Goal: Book appointment/travel/reservation

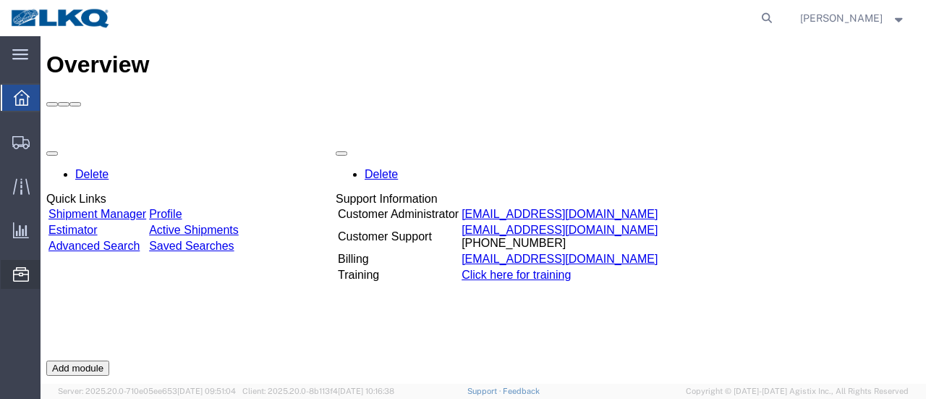
click at [0, 0] on span "Location Appointment" at bounding box center [0, 0] width 0 height 0
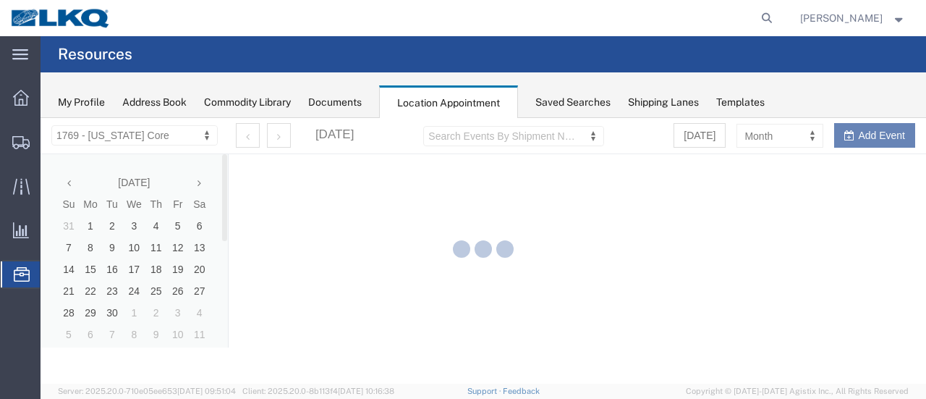
select select "28716"
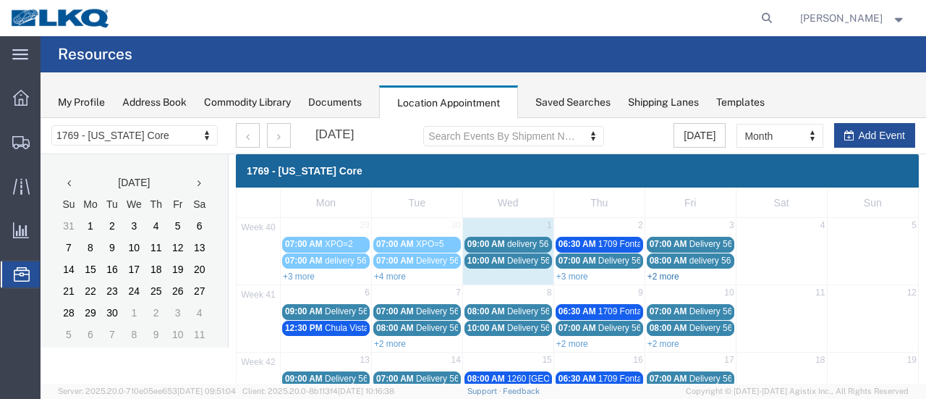
click at [658, 275] on link "+2 more" at bounding box center [664, 276] width 32 height 10
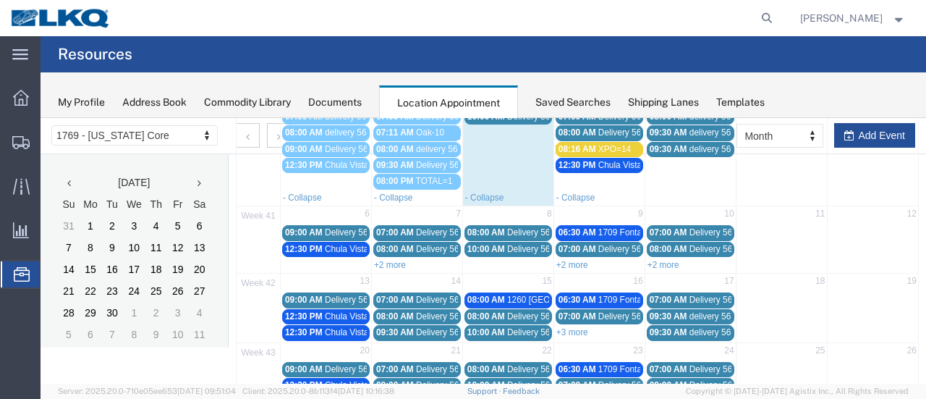
scroll to position [145, 0]
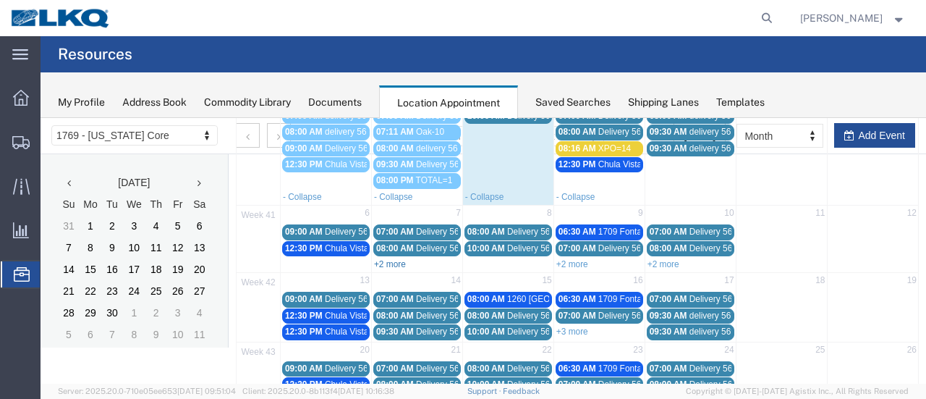
click at [390, 261] on link "+2 more" at bounding box center [390, 264] width 32 height 10
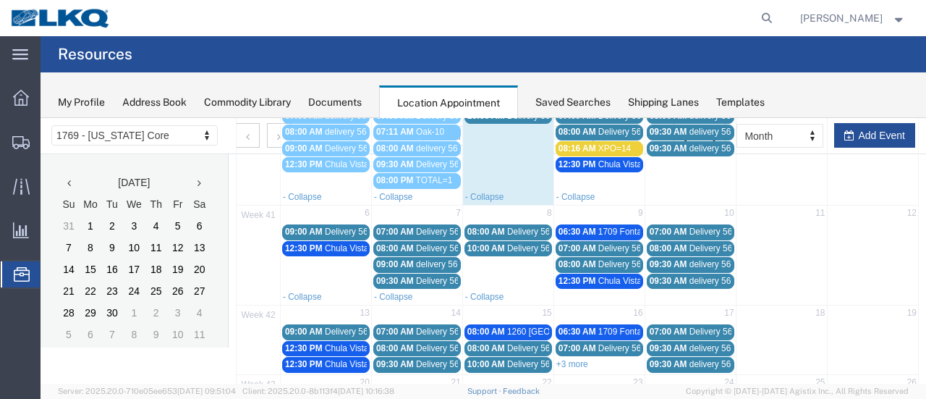
click at [690, 278] on span "delivery 56952529" at bounding box center [725, 281] width 70 height 10
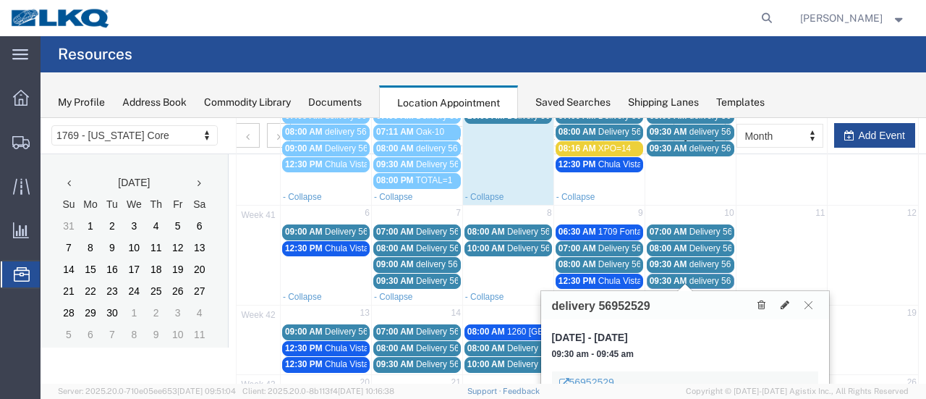
click at [811, 306] on icon at bounding box center [809, 304] width 8 height 9
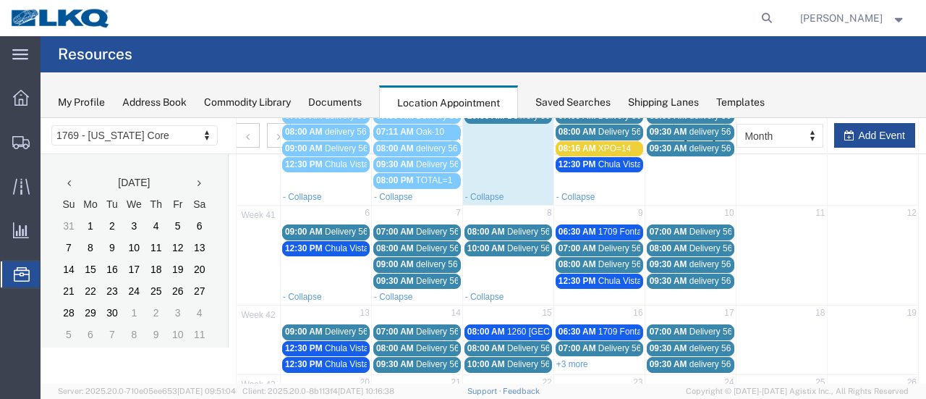
click at [680, 263] on span "09:30 AM" at bounding box center [669, 264] width 38 height 10
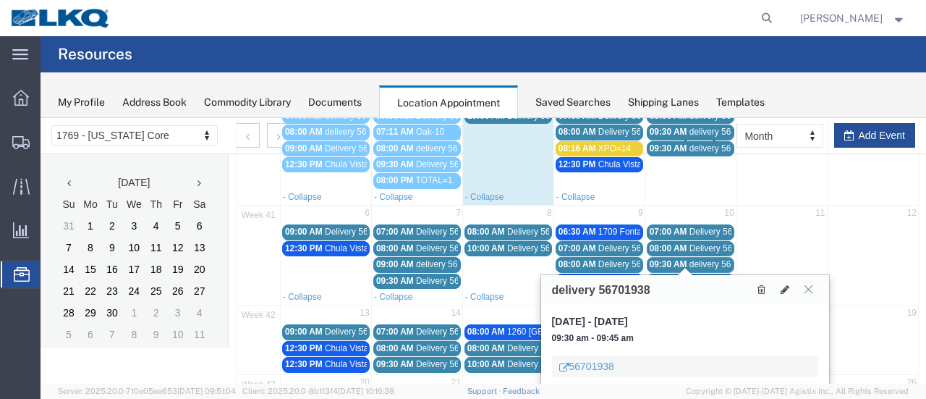
click at [813, 286] on button at bounding box center [809, 289] width 20 height 14
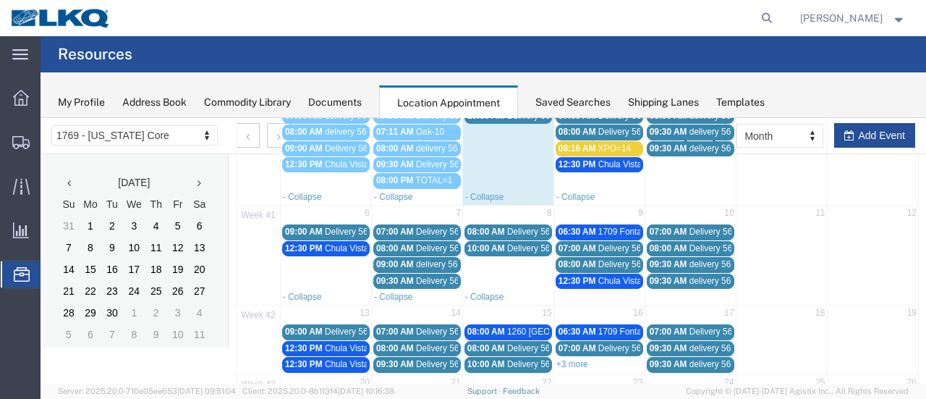
click at [681, 259] on span "09:30 AM" at bounding box center [669, 264] width 38 height 10
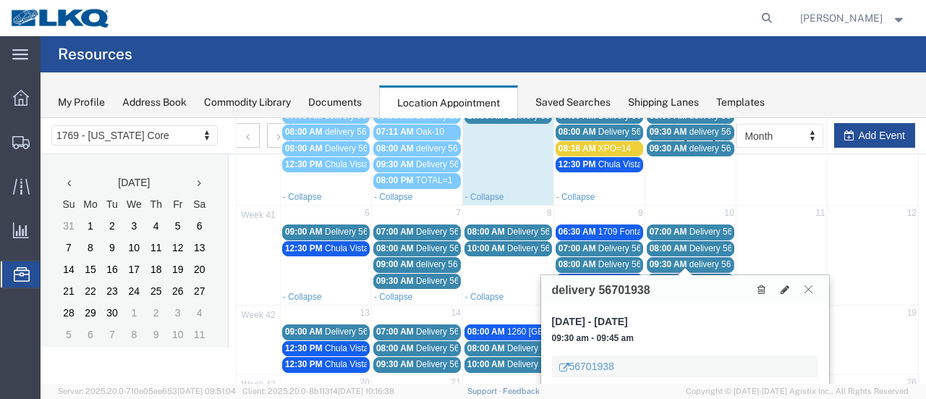
click at [813, 286] on button at bounding box center [809, 289] width 20 height 14
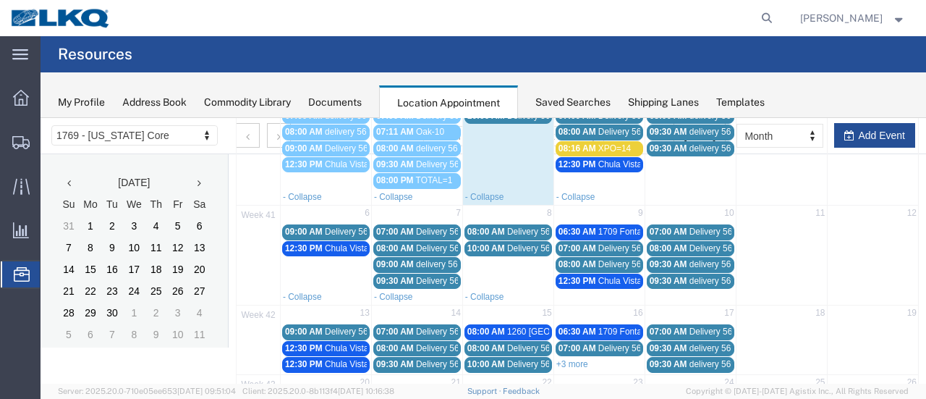
click at [698, 276] on span "delivery 56952529" at bounding box center [725, 281] width 70 height 10
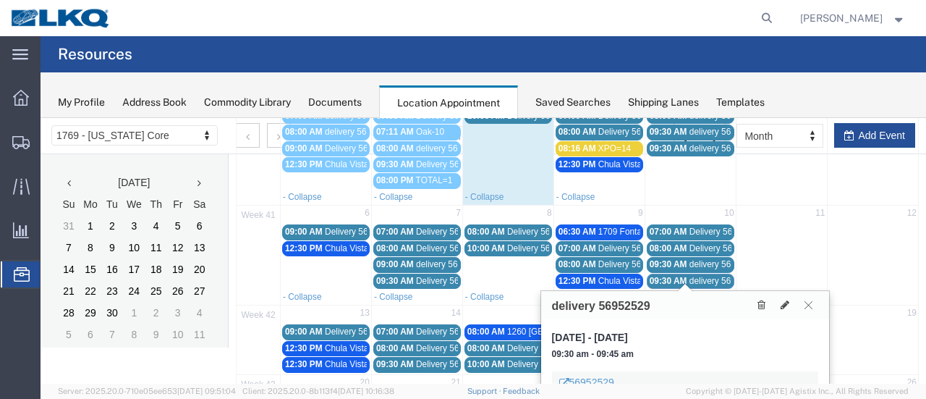
click at [807, 305] on icon at bounding box center [809, 304] width 8 height 9
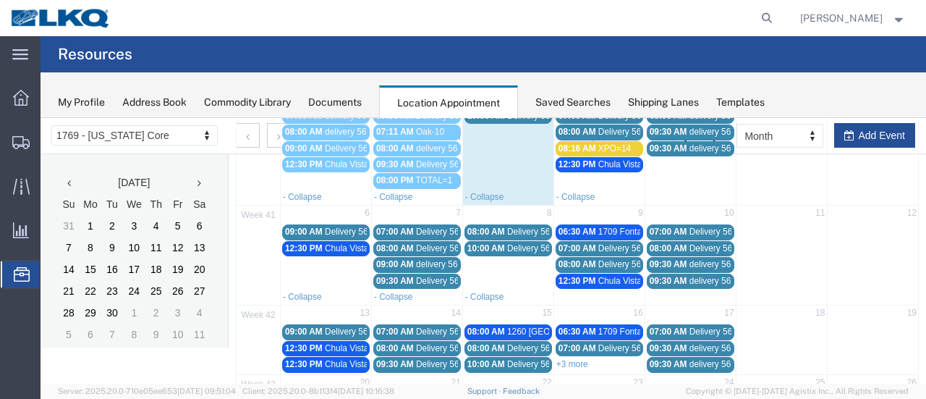
click at [673, 259] on span "09:30 AM" at bounding box center [669, 264] width 38 height 10
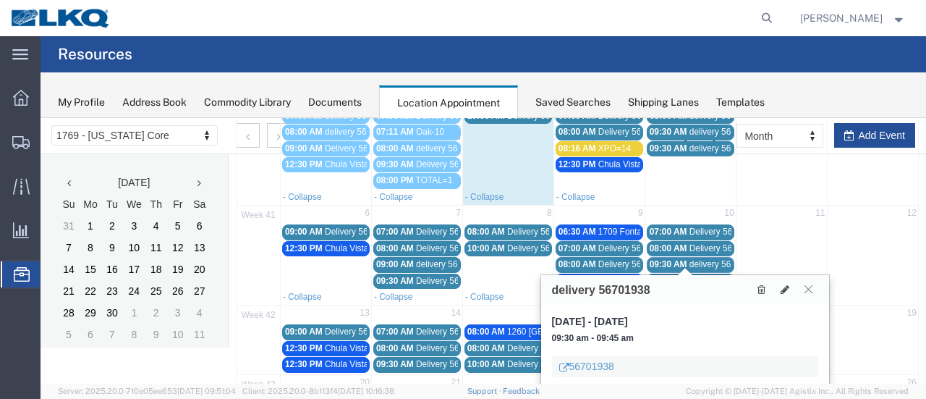
click at [811, 287] on icon at bounding box center [809, 288] width 8 height 9
